Goal: Information Seeking & Learning: Learn about a topic

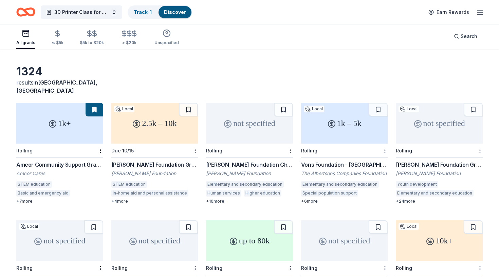
scroll to position [21, 0]
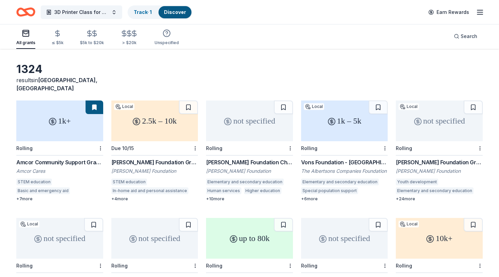
click at [252, 158] on div "[PERSON_NAME] Foundation Charitable Donations" at bounding box center [249, 162] width 87 height 8
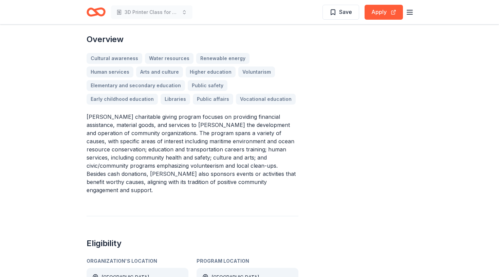
scroll to position [361, 0]
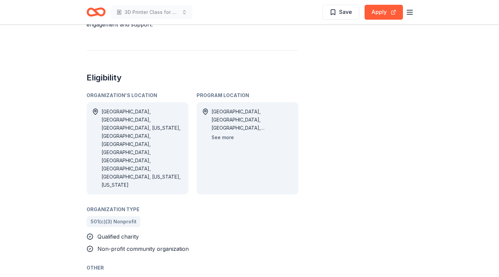
click at [223, 133] on button "See more" at bounding box center [222, 137] width 22 height 8
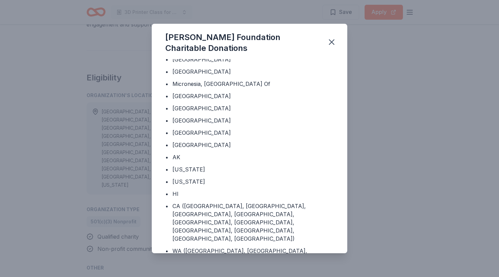
scroll to position [51, 0]
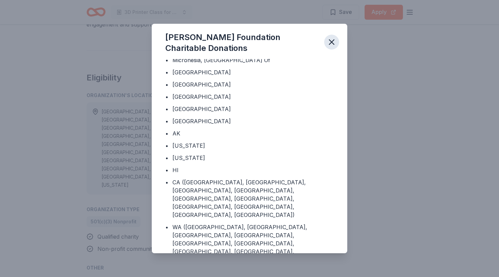
click at [331, 45] on icon "button" at bounding box center [332, 42] width 10 height 10
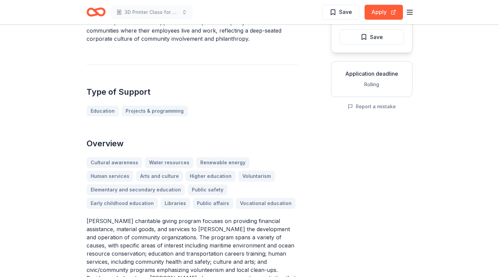
scroll to position [0, 0]
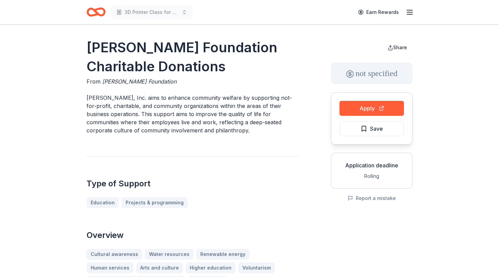
drag, startPoint x: 156, startPoint y: 72, endPoint x: 110, endPoint y: 61, distance: 47.7
click at [110, 61] on h1 "[PERSON_NAME] Foundation Charitable Donations" at bounding box center [193, 57] width 212 height 38
